Goal: Navigation & Orientation: Go to known website

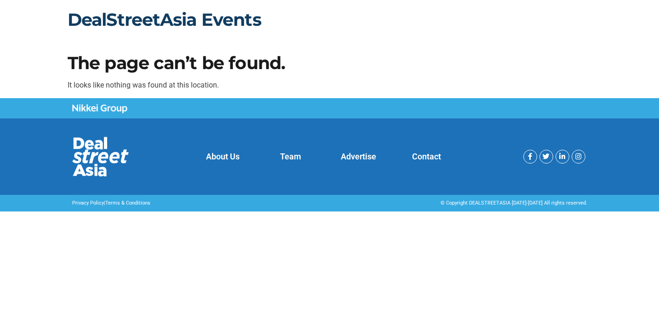
click at [188, 14] on link "DealStreetAsia Events" at bounding box center [165, 20] width 194 height 22
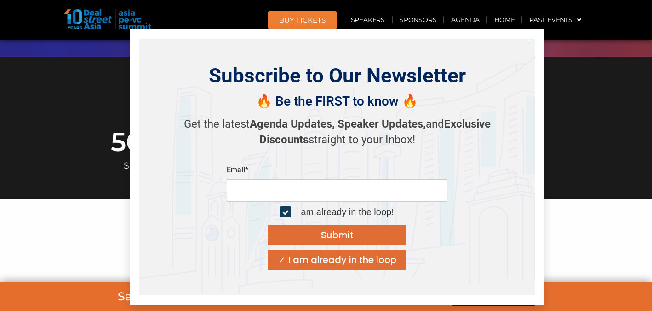
scroll to position [352, 0]
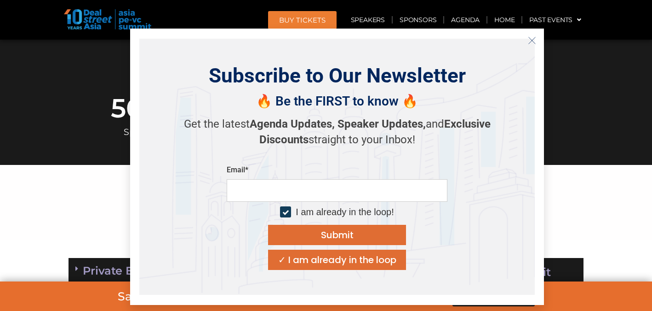
drag, startPoint x: 657, startPoint y: 3, endPoint x: 659, endPoint y: 13, distance: 10.4
click at [535, 36] on icon "Close" at bounding box center [532, 40] width 8 height 8
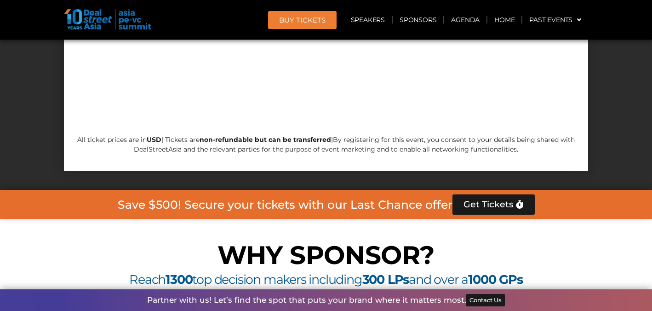
scroll to position [0, 0]
